Goal: Find specific page/section

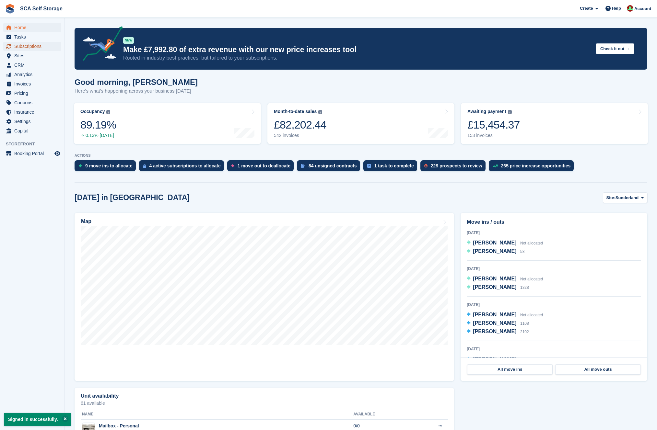
click at [33, 47] on span "Subscriptions" at bounding box center [33, 46] width 39 height 9
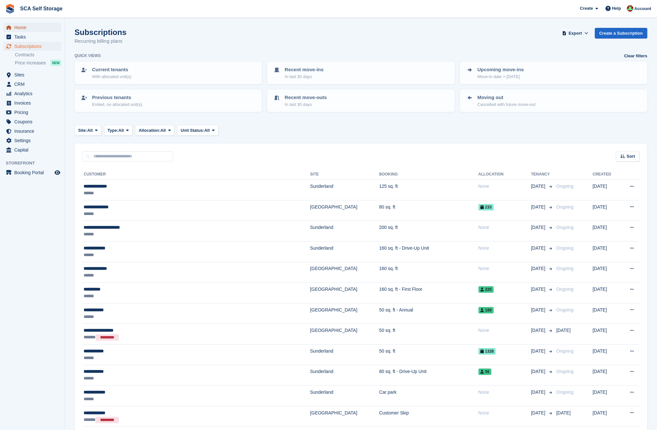
click at [21, 26] on span "Home" at bounding box center [33, 27] width 39 height 9
